Goal: Information Seeking & Learning: Learn about a topic

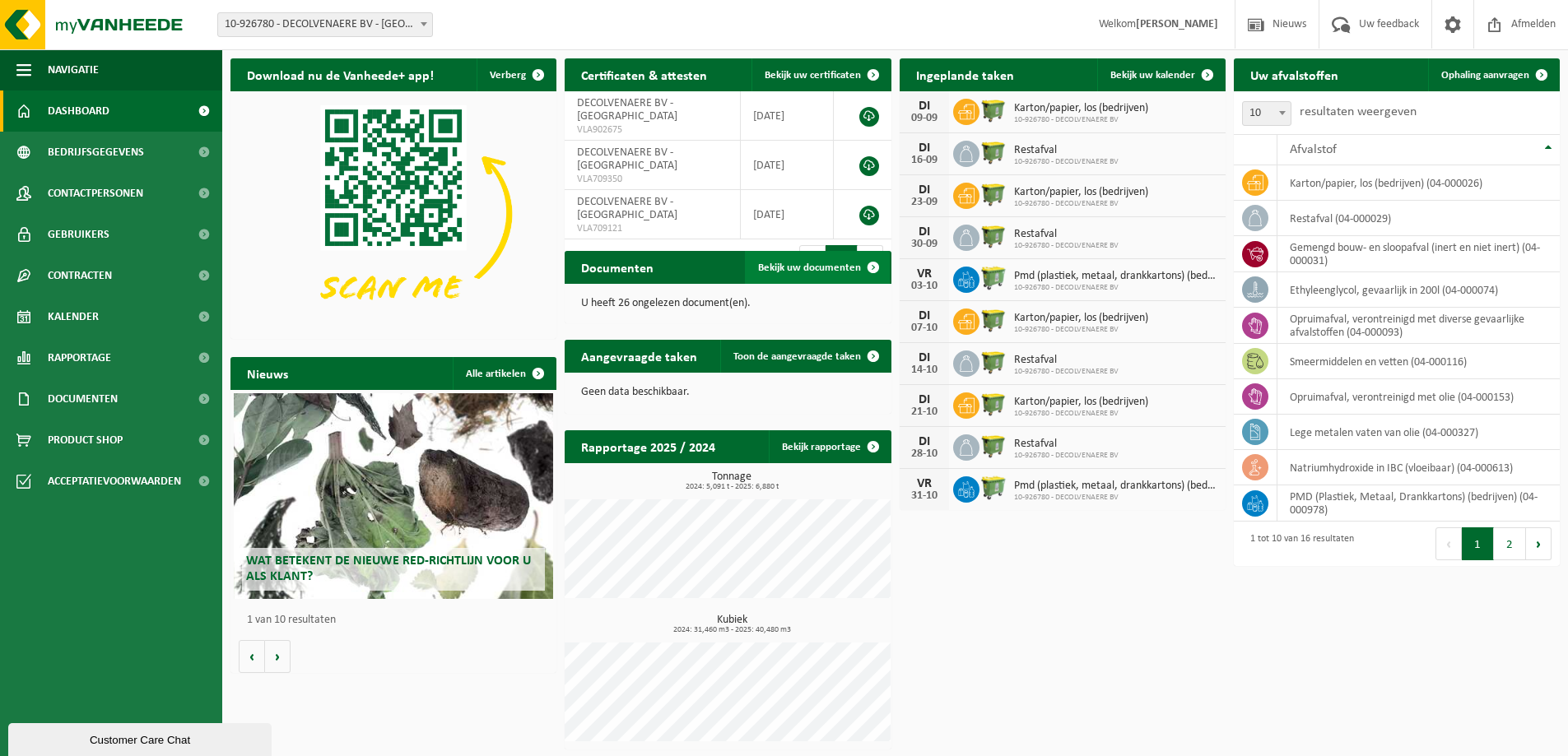
click at [793, 266] on span "Bekijk uw documenten" at bounding box center [809, 267] width 103 height 10
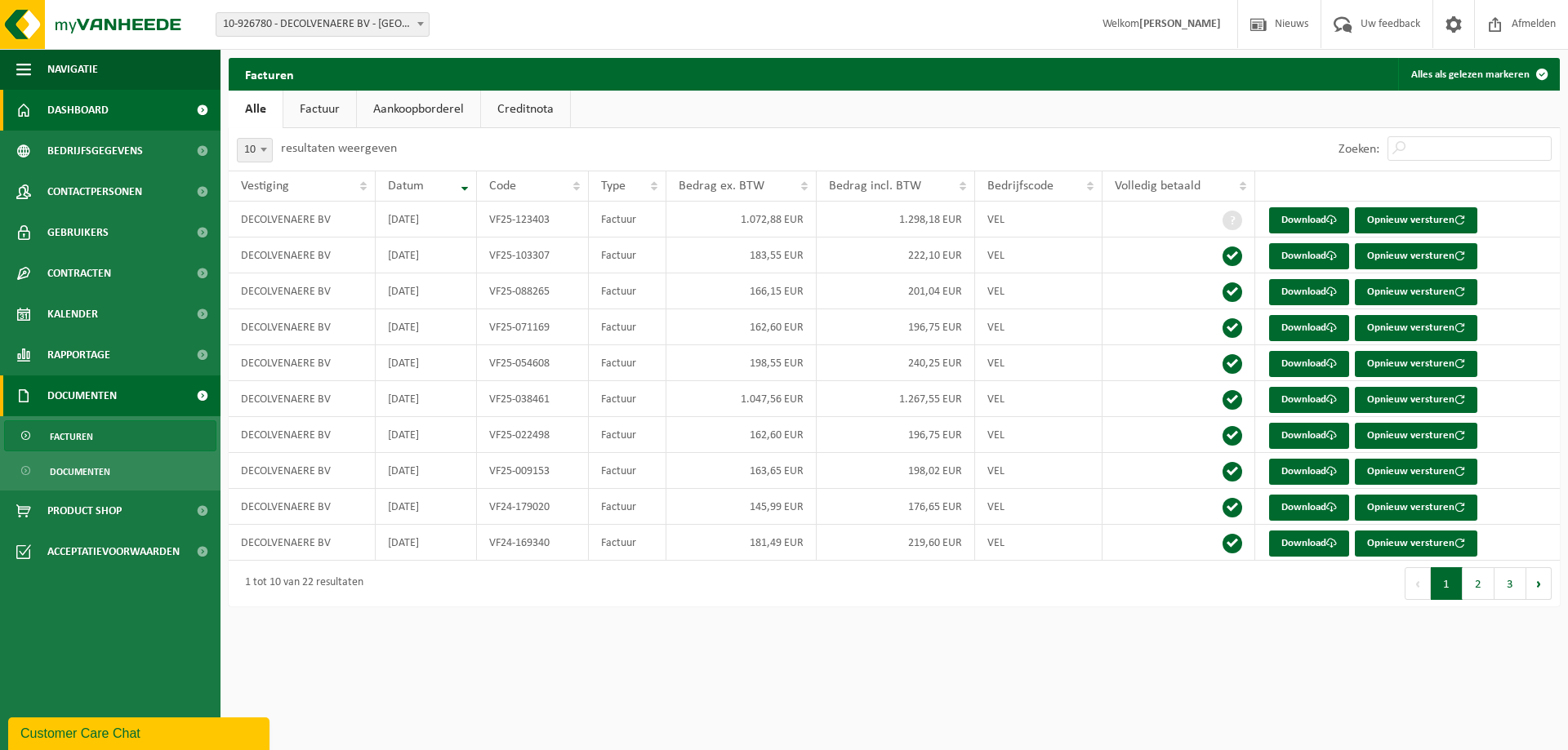
click at [89, 118] on span "Dashboard" at bounding box center [78, 110] width 61 height 41
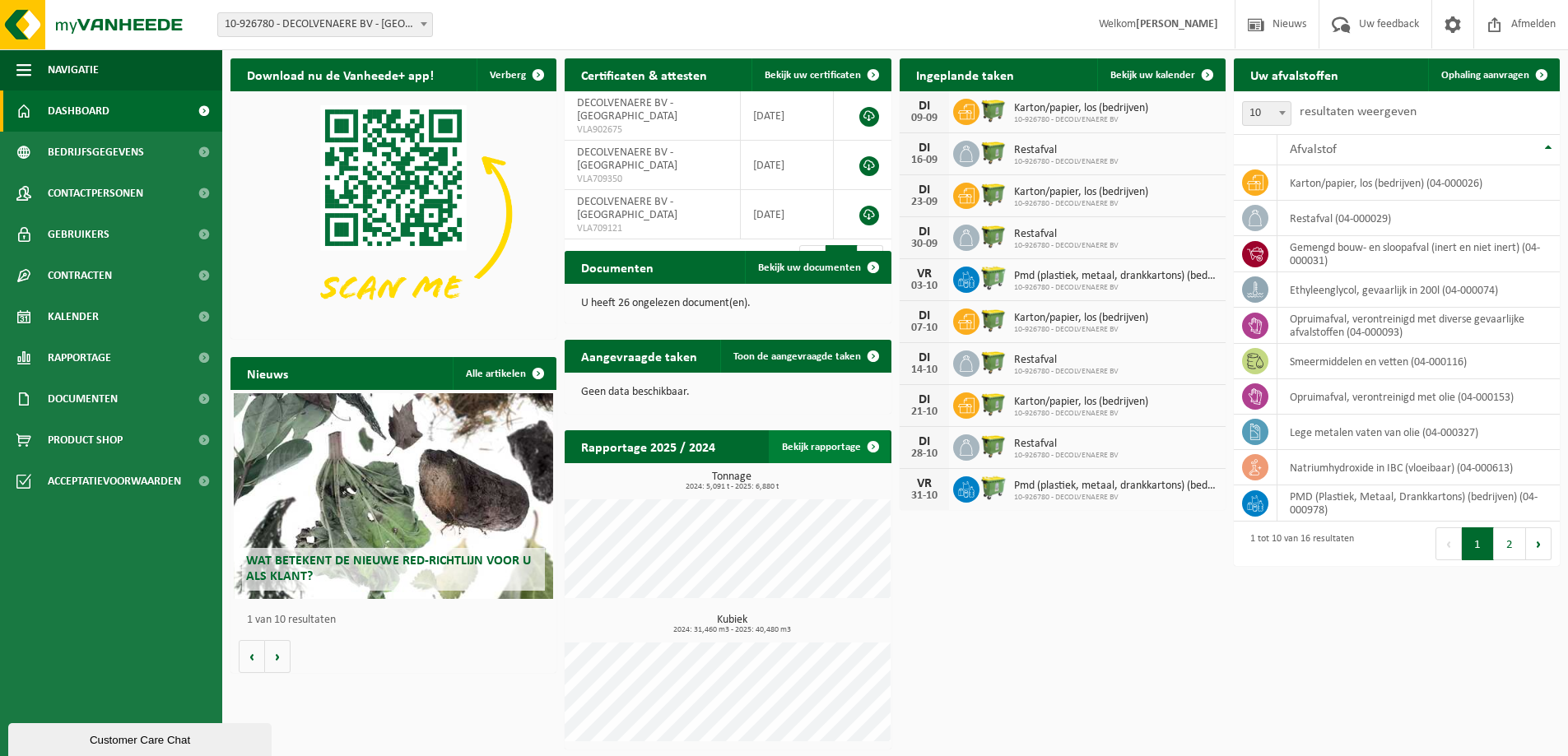
click at [867, 441] on span at bounding box center [874, 447] width 33 height 33
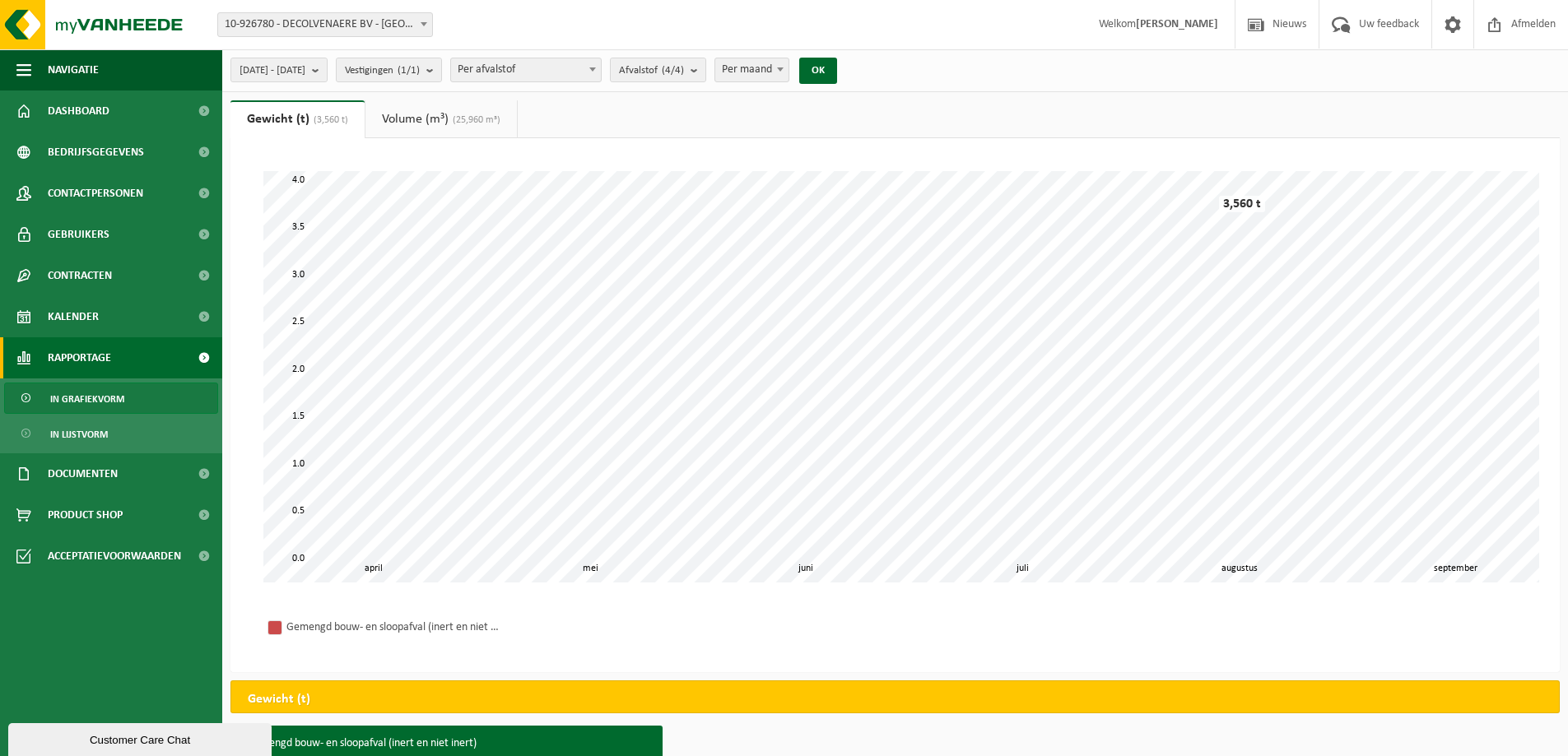
click at [601, 73] on span "Per afvalstof" at bounding box center [526, 70] width 150 height 23
click at [706, 73] on b "submit" at bounding box center [698, 70] width 15 height 23
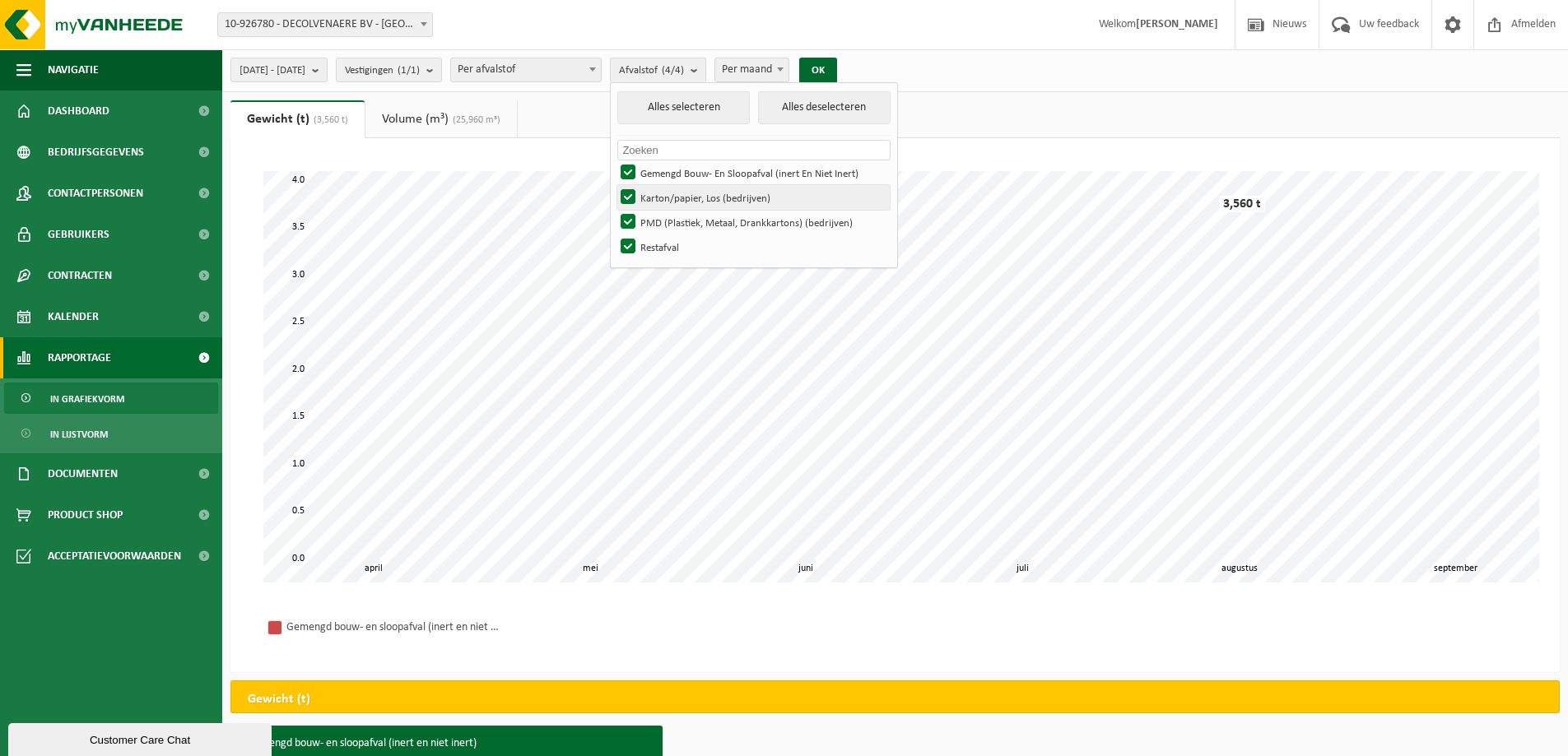
click at [675, 198] on label "Karton/papier, Los (bedrijven)" at bounding box center [754, 198] width 273 height 24
click at [615, 186] on input "Karton/papier, Los (bedrijven)" at bounding box center [614, 185] width 1 height 1
checkbox input "false"
click at [668, 213] on label "PMD (Plastiek, Metaal, Drankkartons) (bedrijven)" at bounding box center [754, 222] width 273 height 24
click at [615, 210] on input "PMD (Plastiek, Metaal, Drankkartons) (bedrijven)" at bounding box center [614, 209] width 1 height 1
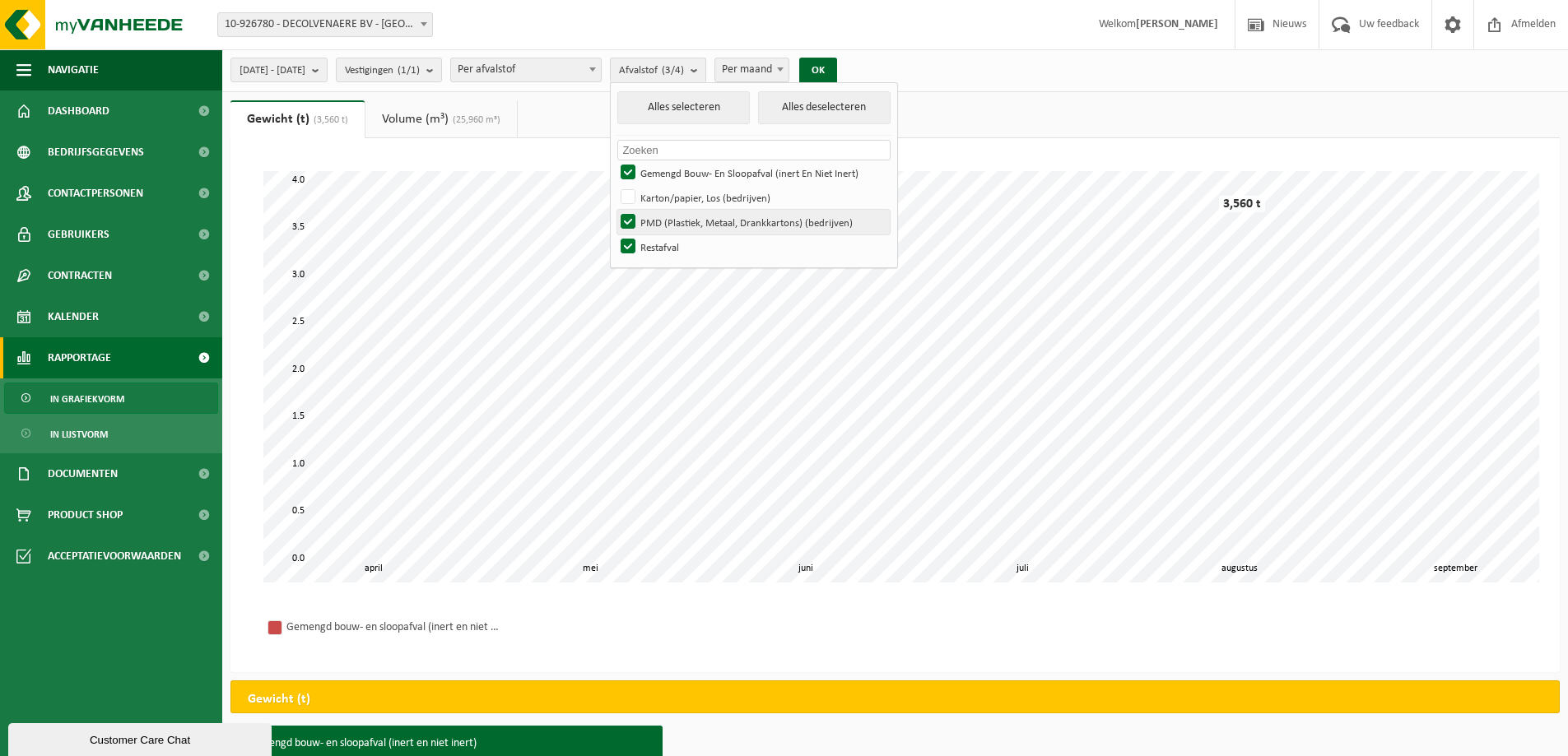
checkbox input "false"
click at [671, 241] on label "Restafval" at bounding box center [754, 246] width 273 height 24
click at [615, 234] on input "Restafval" at bounding box center [614, 233] width 1 height 1
checkbox input "false"
click at [837, 69] on button "OK" at bounding box center [818, 71] width 37 height 26
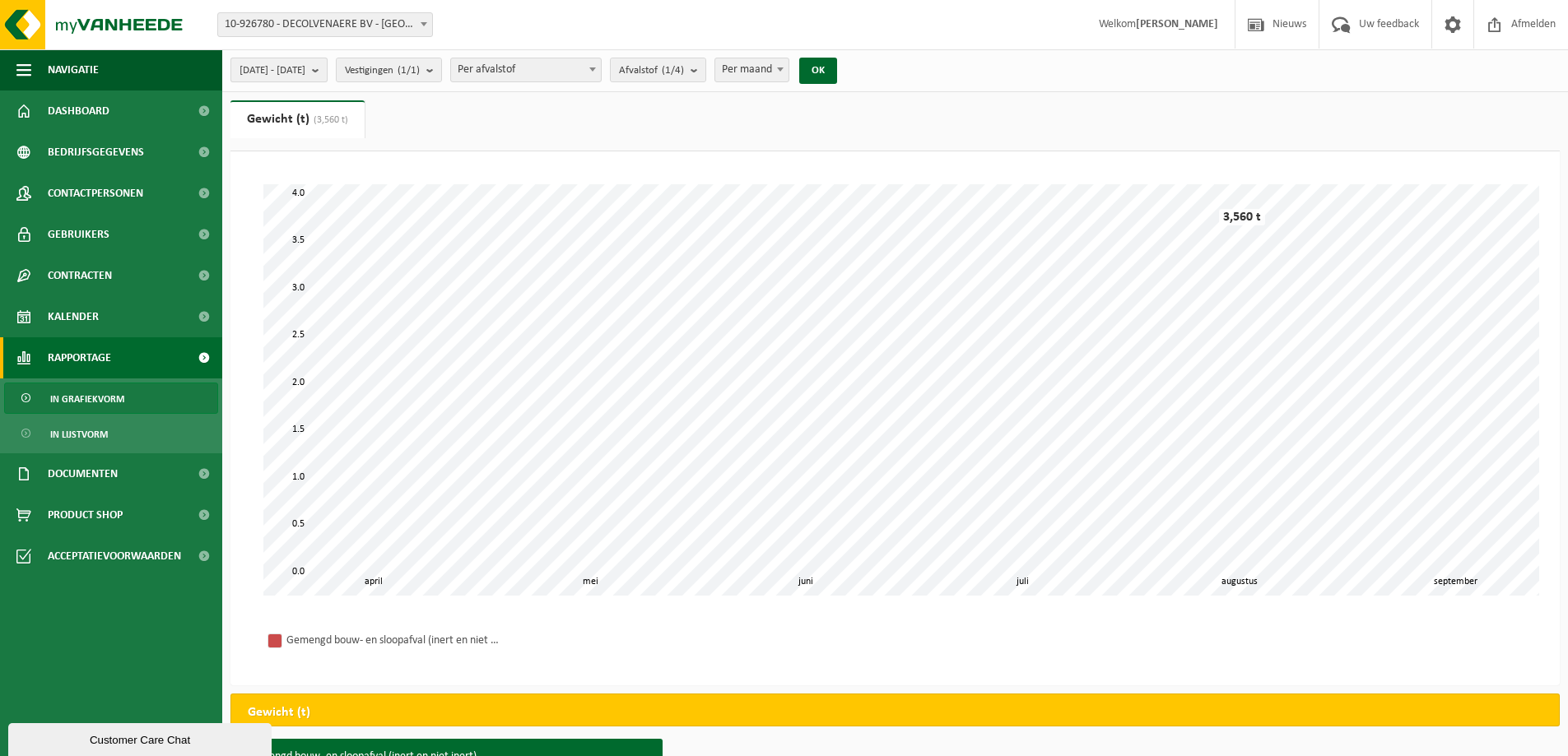
click at [327, 71] on b "submit" at bounding box center [319, 70] width 15 height 23
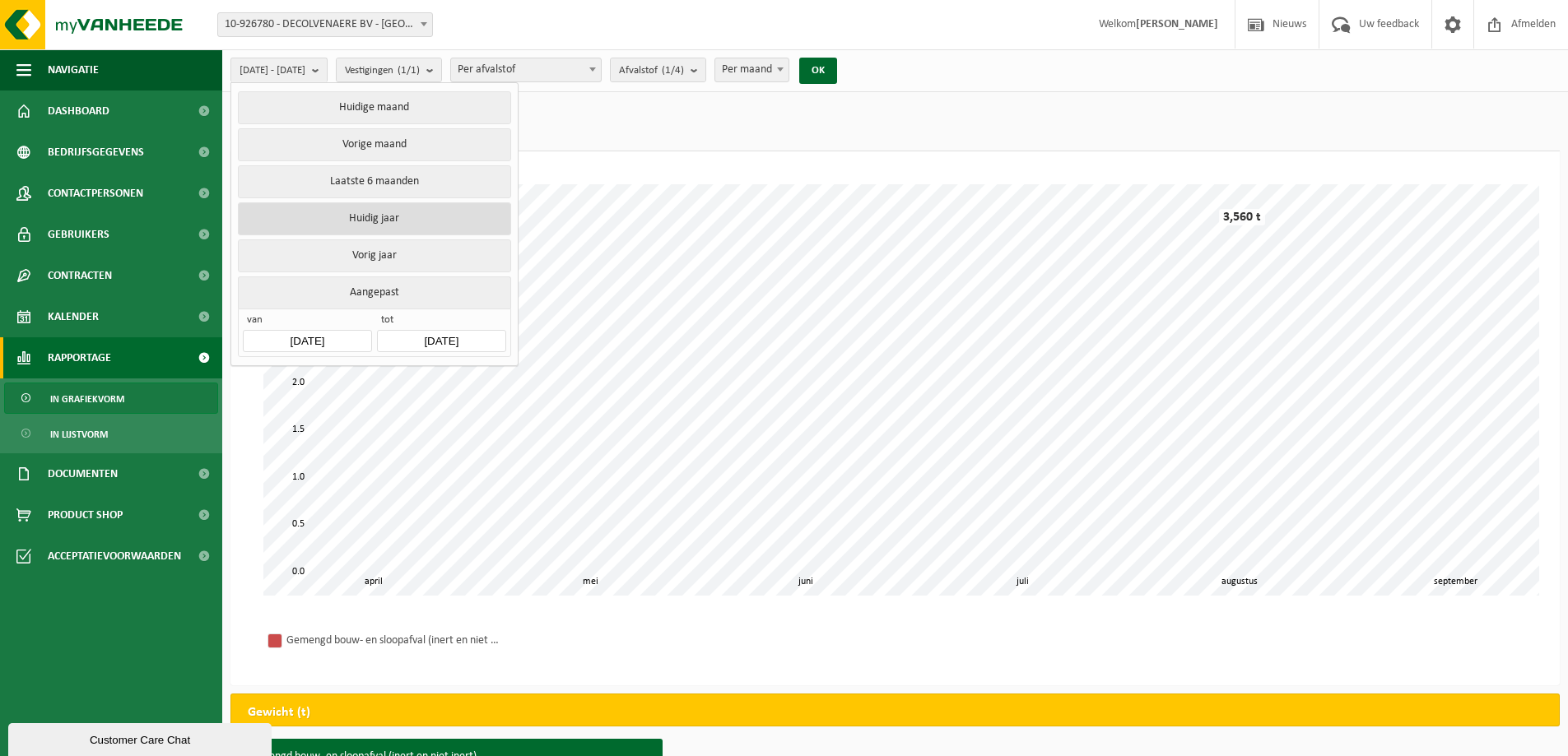
click at [360, 217] on button "Huidig jaar" at bounding box center [374, 219] width 273 height 33
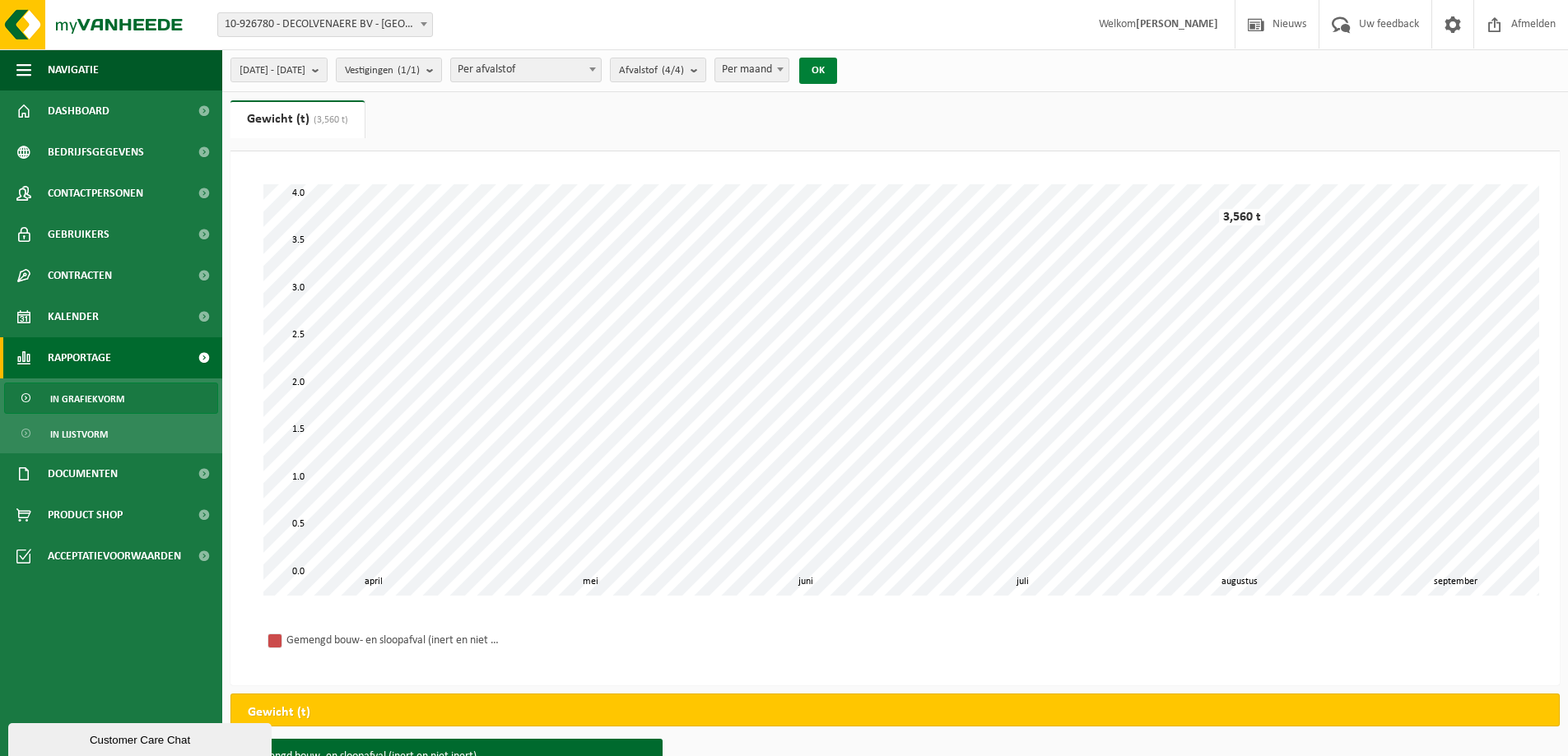
click at [837, 71] on button "OK" at bounding box center [818, 71] width 37 height 26
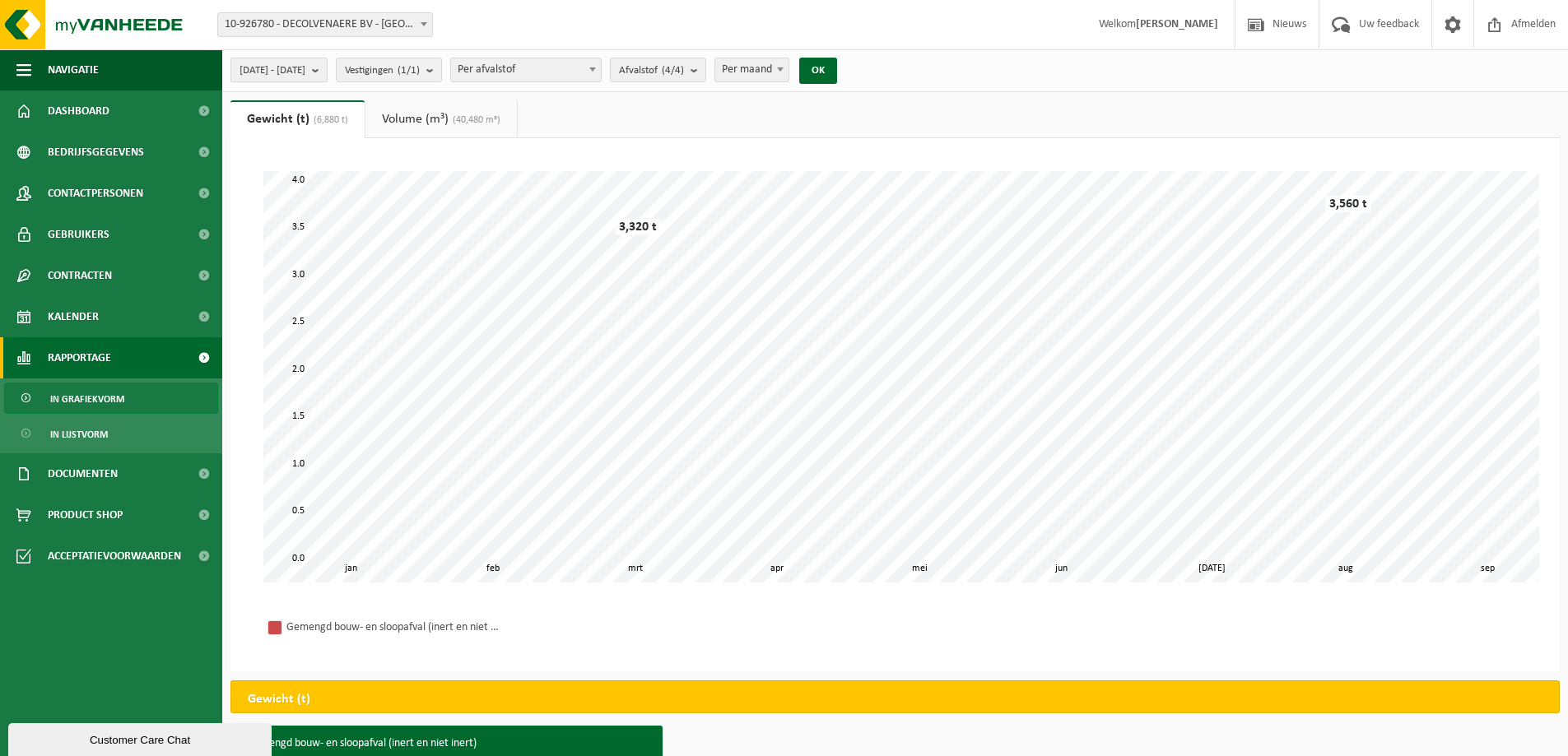
click at [327, 67] on b "submit" at bounding box center [319, 70] width 15 height 23
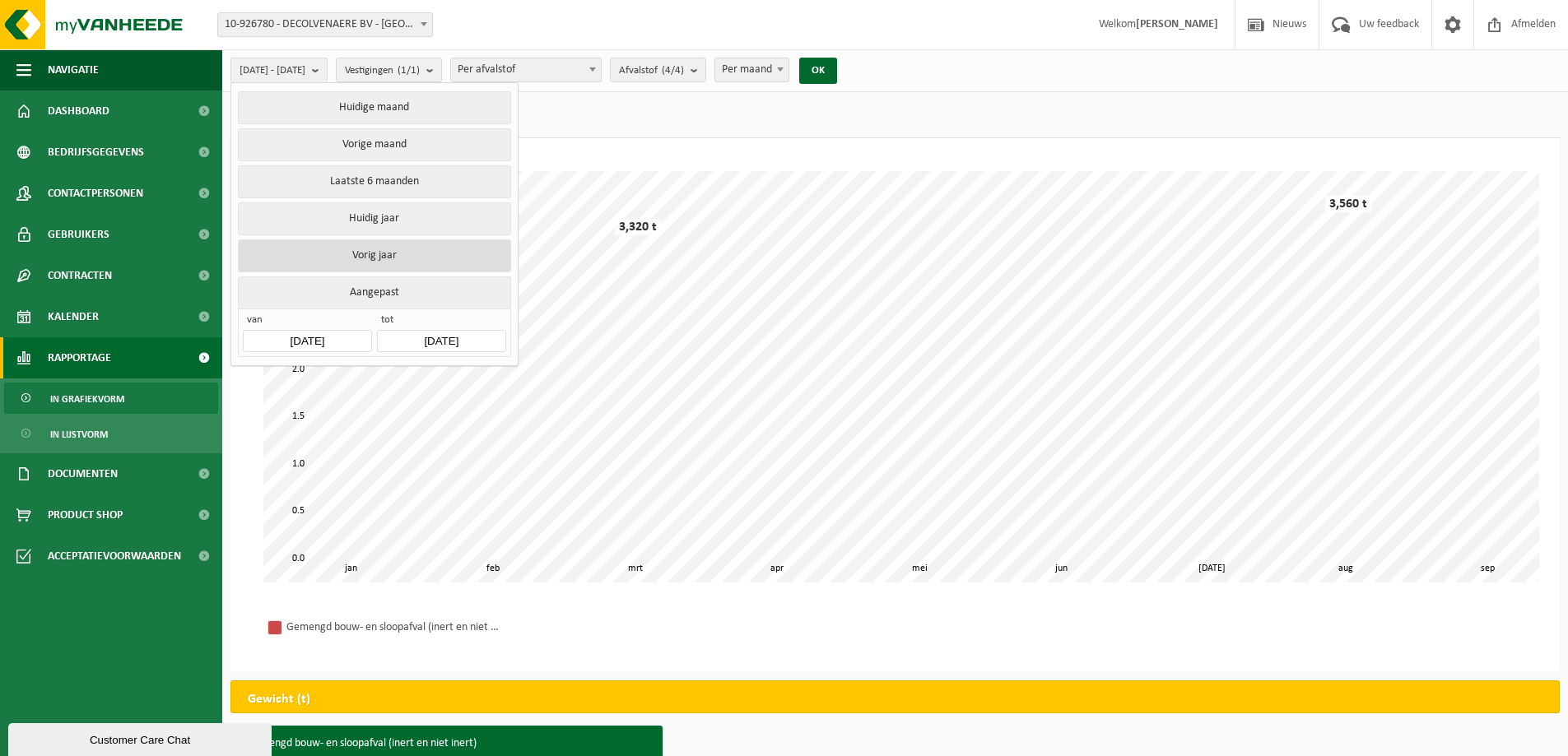
click at [383, 254] on button "Vorig jaar" at bounding box center [374, 256] width 273 height 33
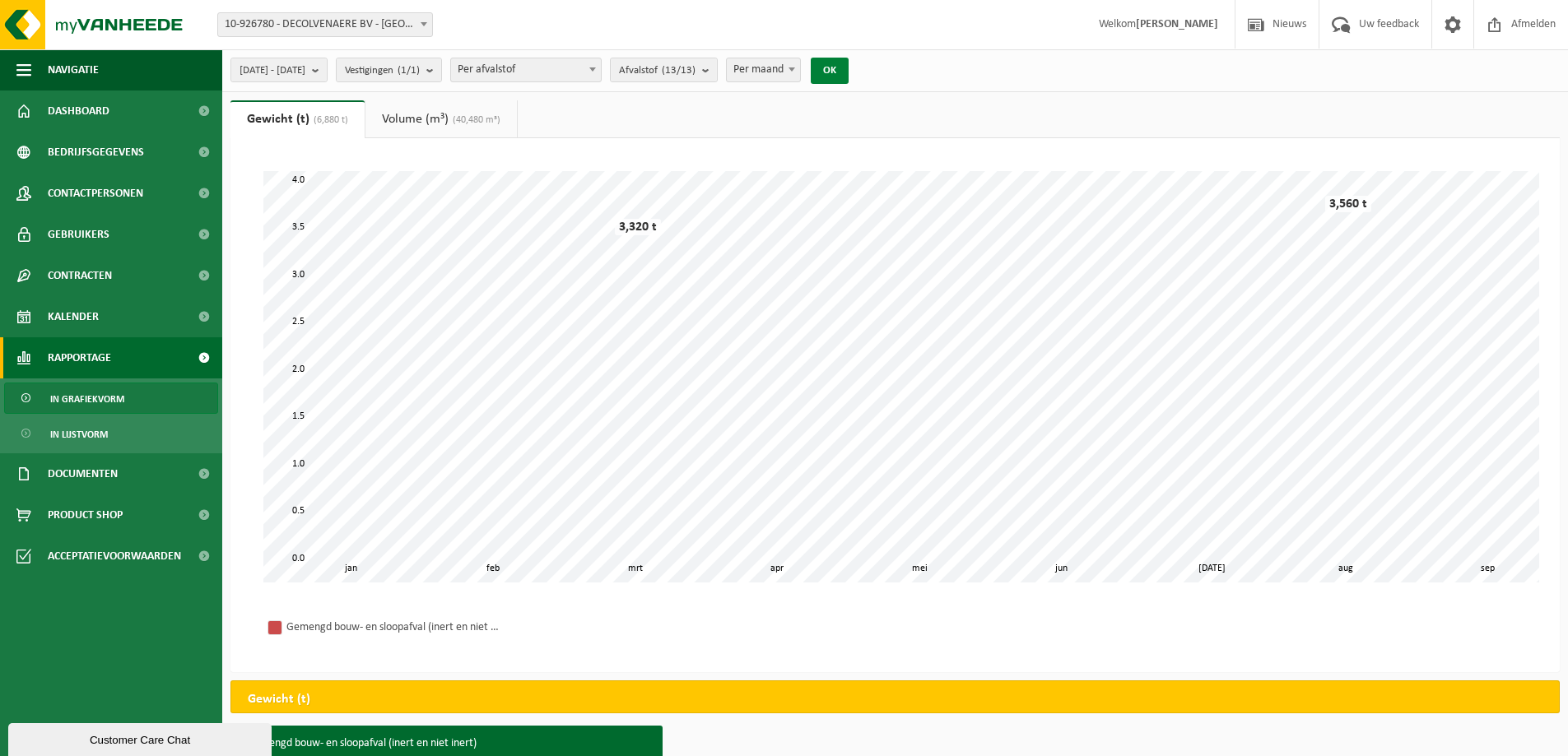
click at [848, 68] on button "OK" at bounding box center [829, 71] width 37 height 26
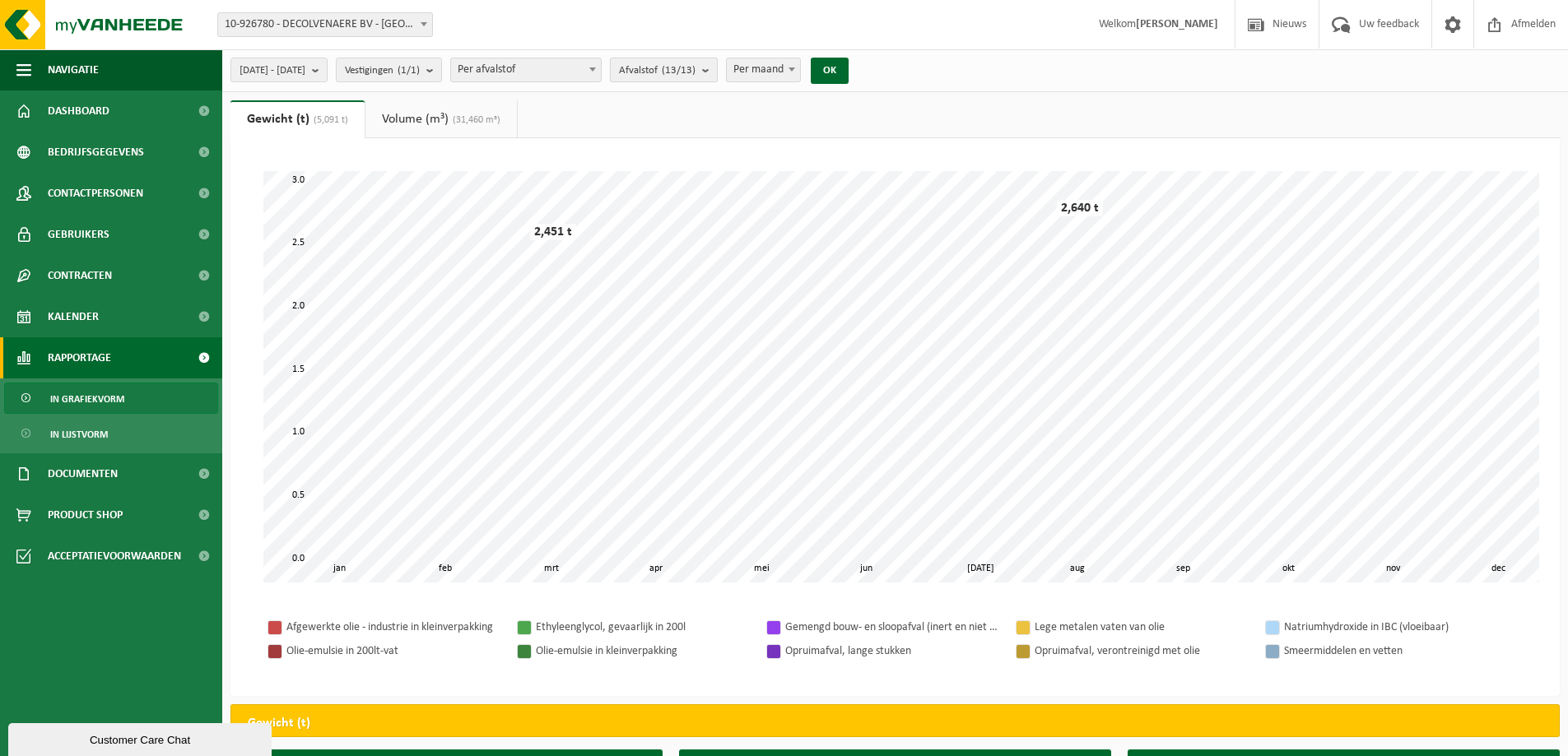
click at [717, 67] on b "submit" at bounding box center [709, 70] width 15 height 23
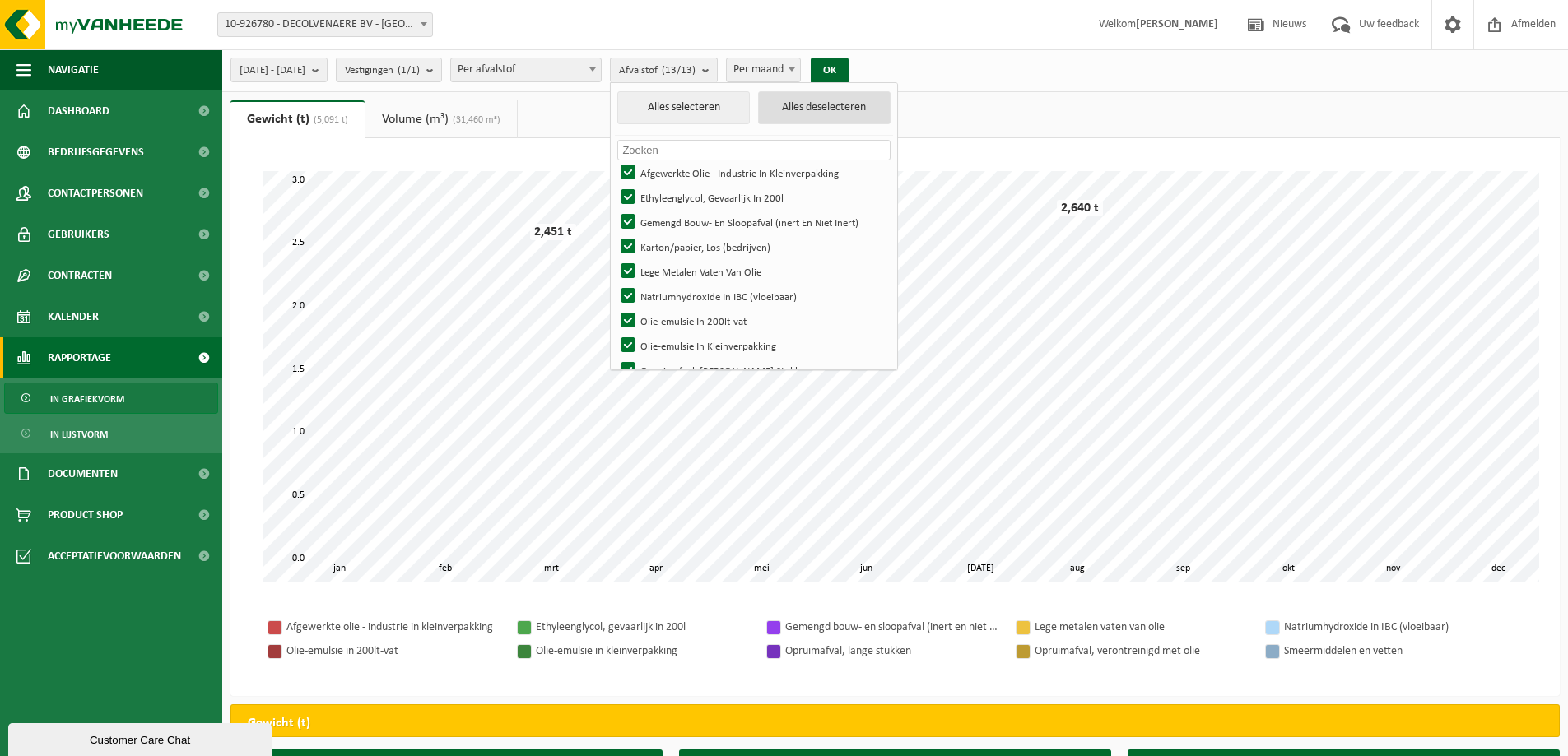
click at [848, 98] on button "Alles deselecteren" at bounding box center [824, 108] width 132 height 33
checkbox input "false"
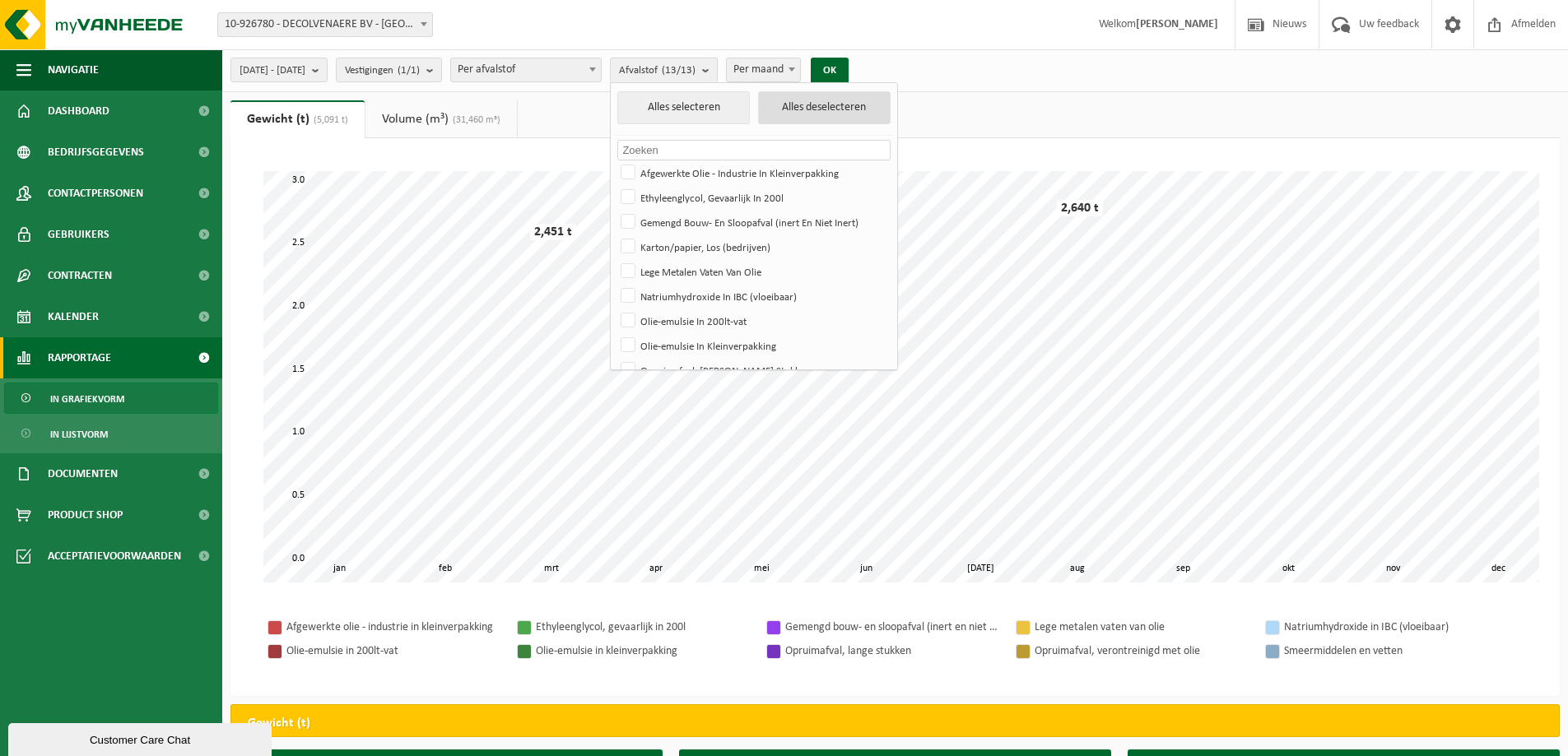
checkbox input "false"
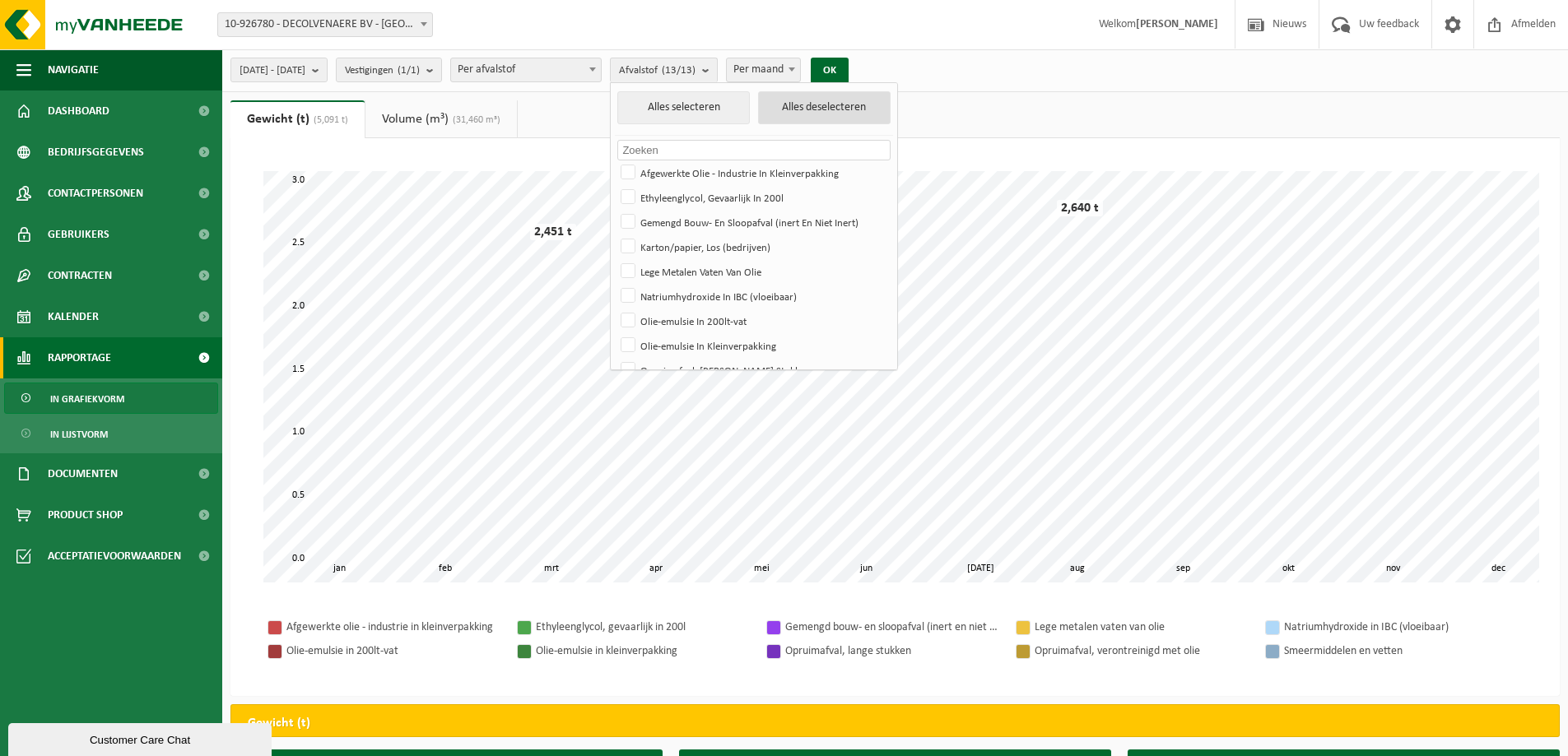
checkbox input "false"
click at [677, 218] on label "Gemengd Bouw- En Sloopafval (inert En Niet Inert)" at bounding box center [754, 222] width 273 height 24
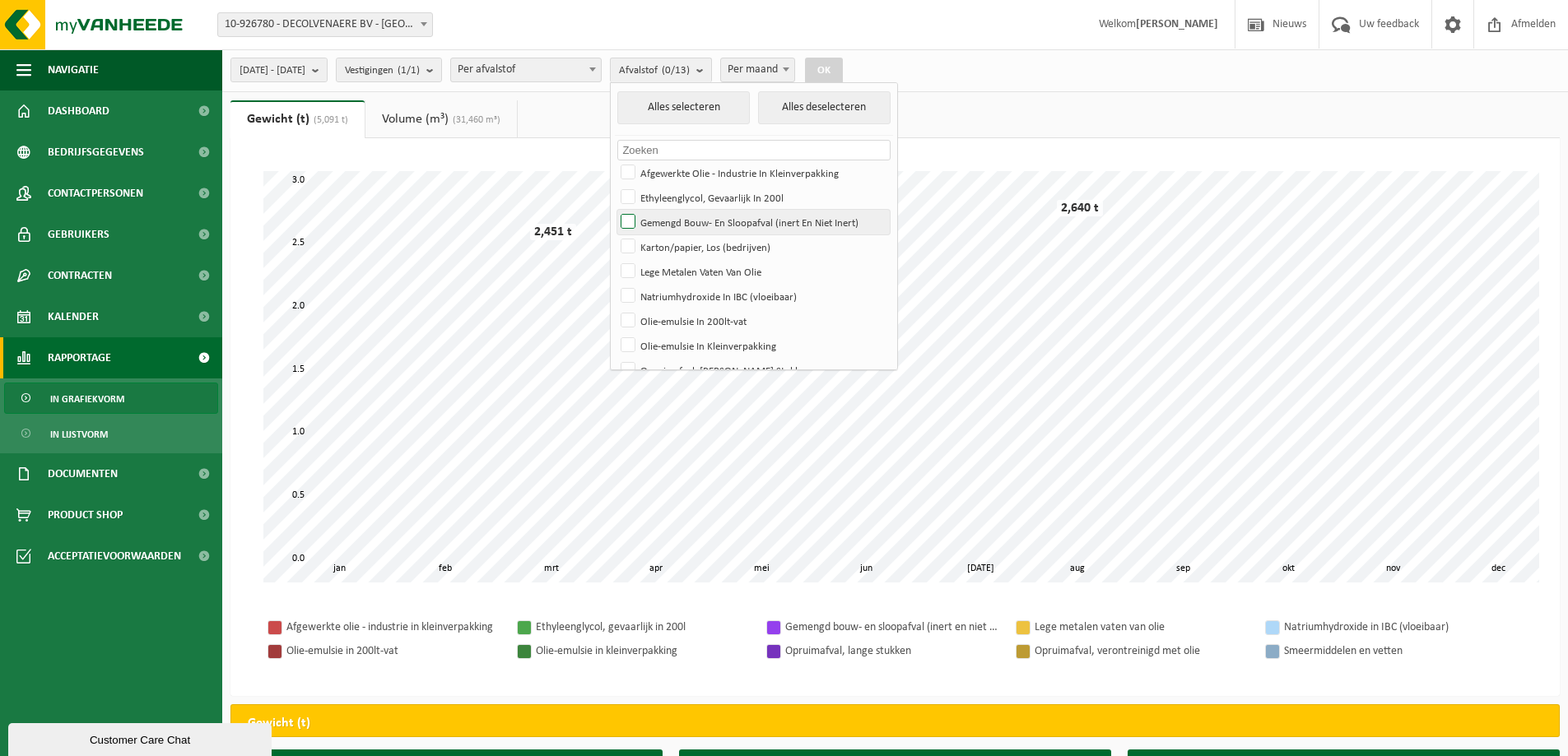
click at [615, 210] on input "Gemengd Bouw- En Sloopafval (inert En Niet Inert)" at bounding box center [614, 209] width 1 height 1
checkbox input "true"
click at [843, 69] on button "OK" at bounding box center [823, 71] width 37 height 26
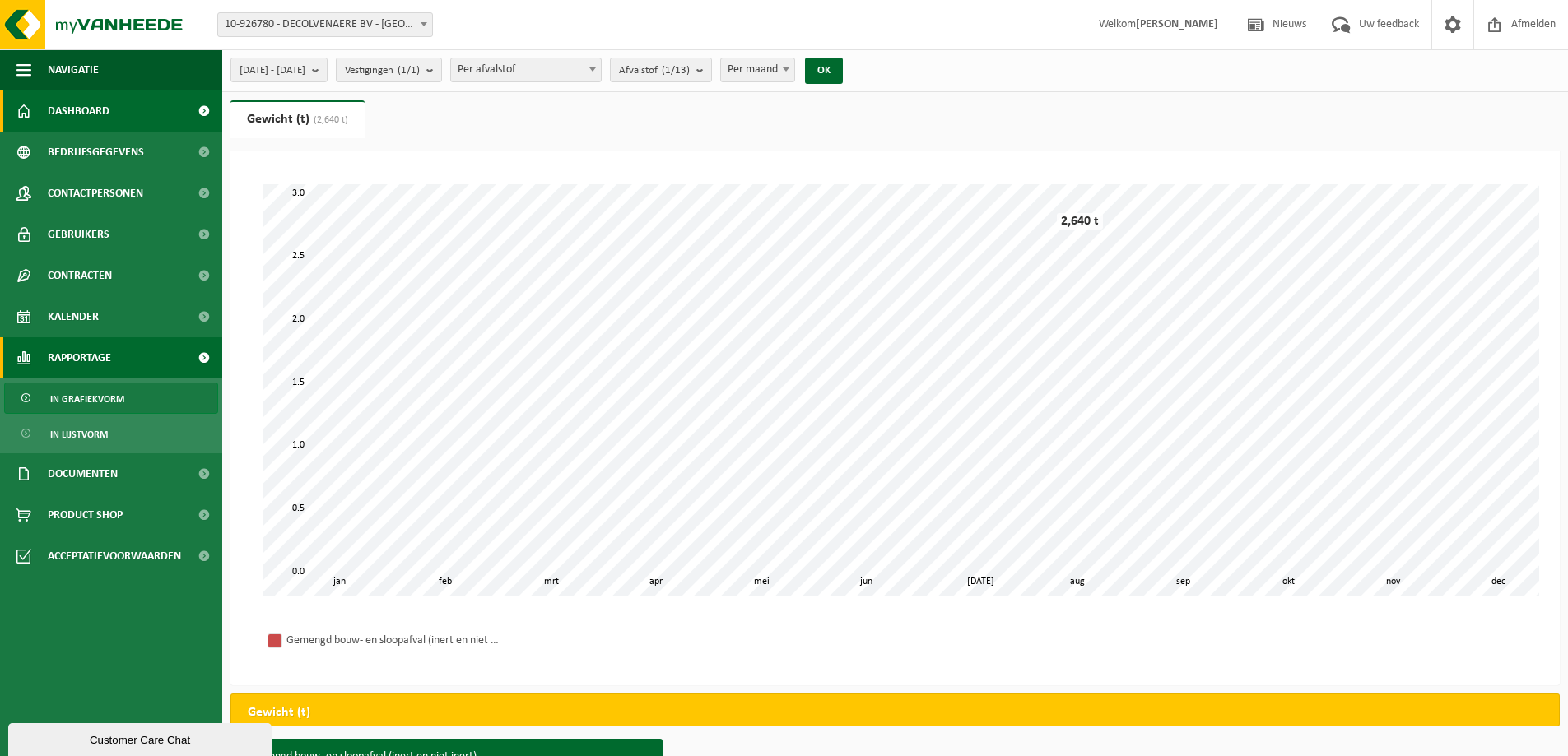
click at [31, 106] on link "Dashboard" at bounding box center [111, 111] width 222 height 41
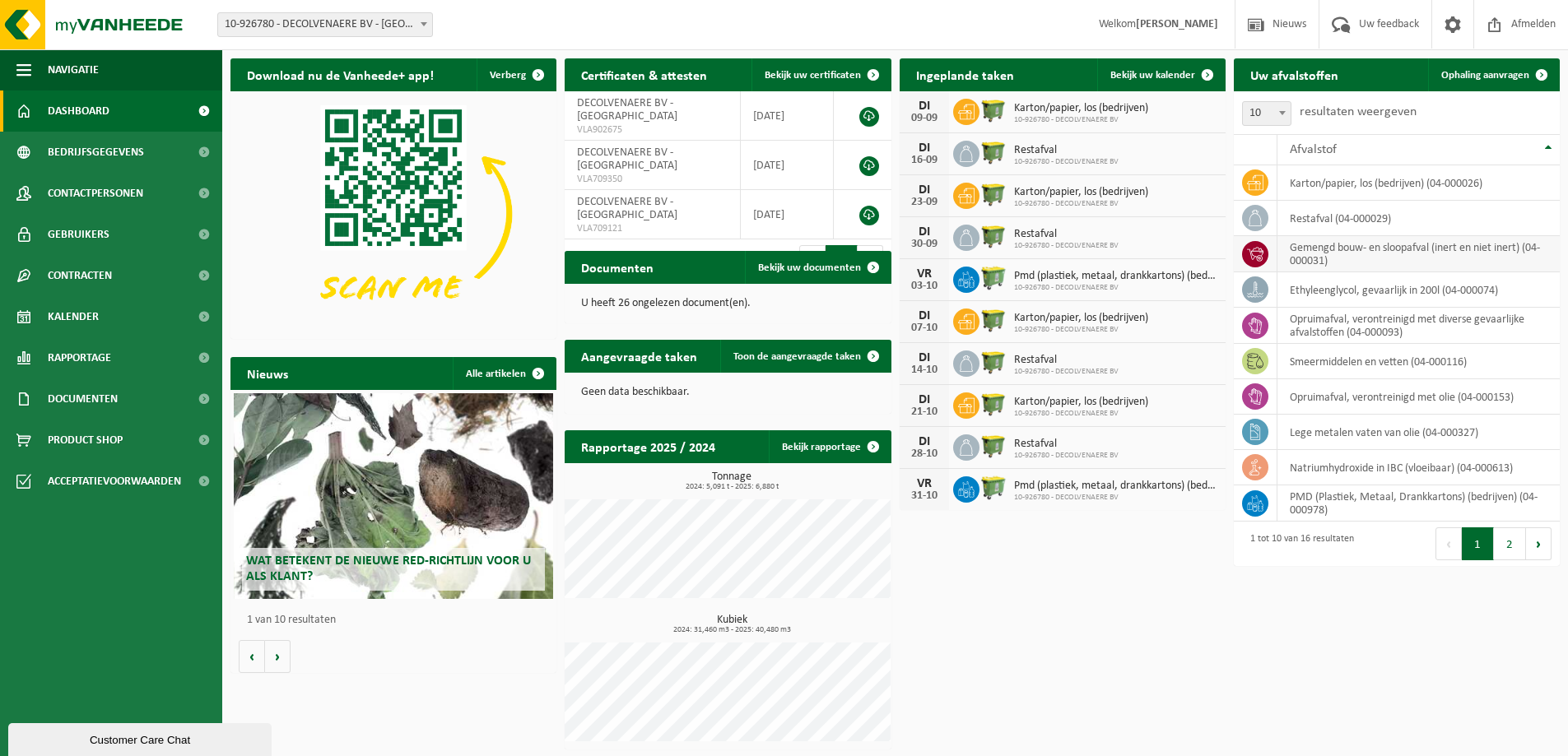
click at [1266, 252] on span at bounding box center [1255, 254] width 26 height 26
click at [1375, 254] on td "gemengd bouw- en sloopafval (inert en niet inert) (04-000031)" at bounding box center [1419, 254] width 282 height 37
click at [184, 240] on link "Gebruikers" at bounding box center [111, 234] width 222 height 41
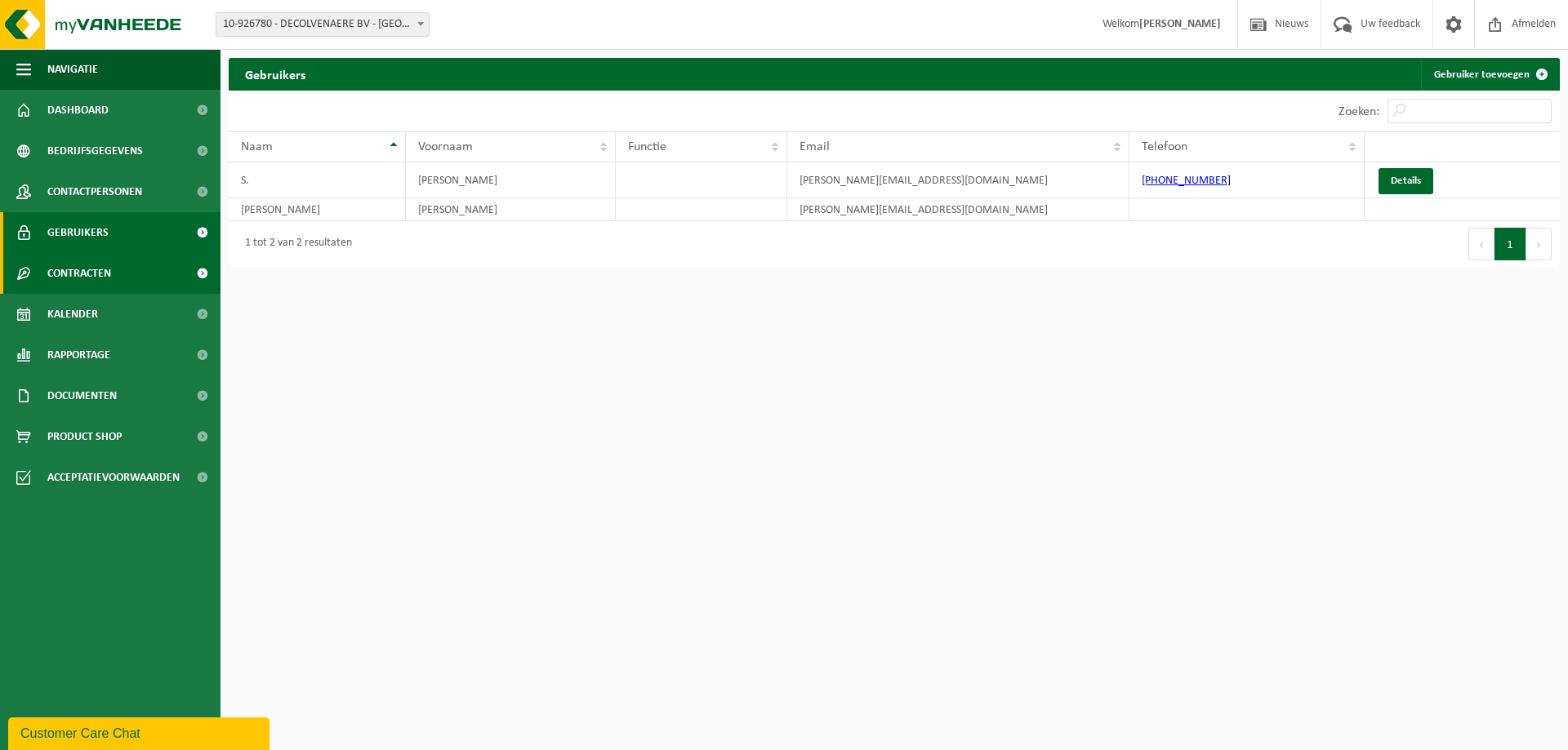
click at [75, 279] on span "Contracten" at bounding box center [80, 273] width 64 height 41
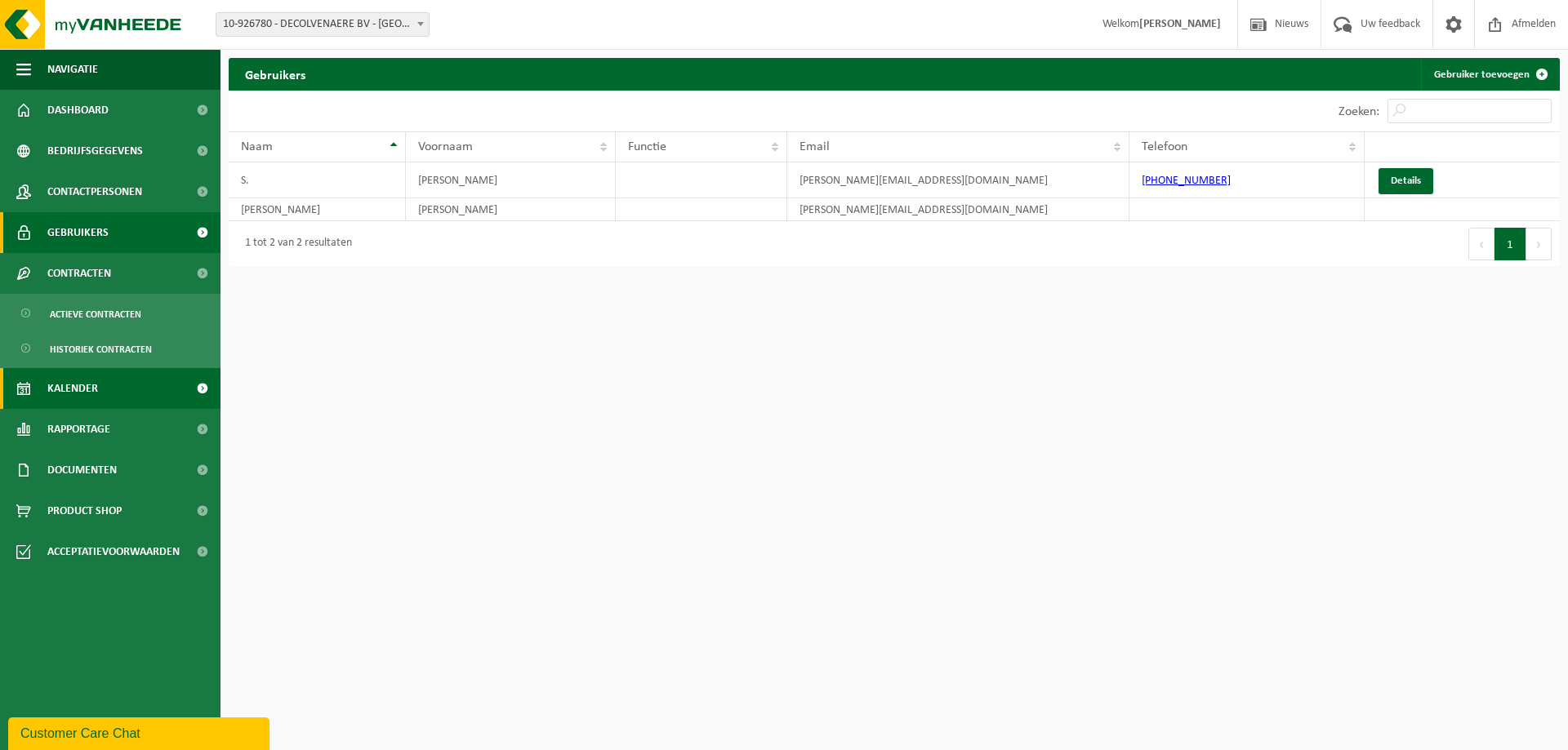
click at [70, 393] on span "Kalender" at bounding box center [73, 388] width 51 height 41
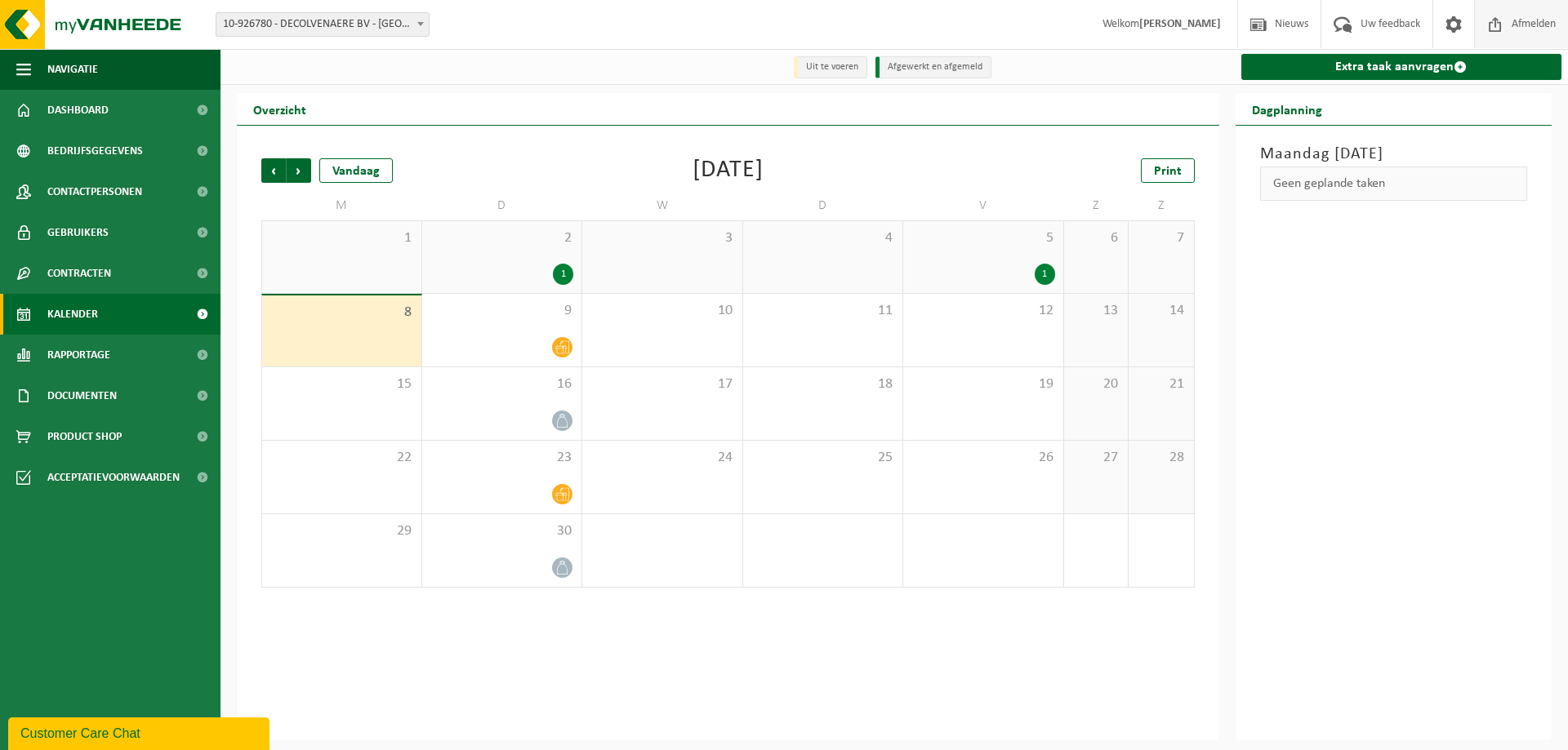
click at [1520, 21] on span "Afmelden" at bounding box center [1533, 24] width 52 height 48
